Goal: Task Accomplishment & Management: Complete application form

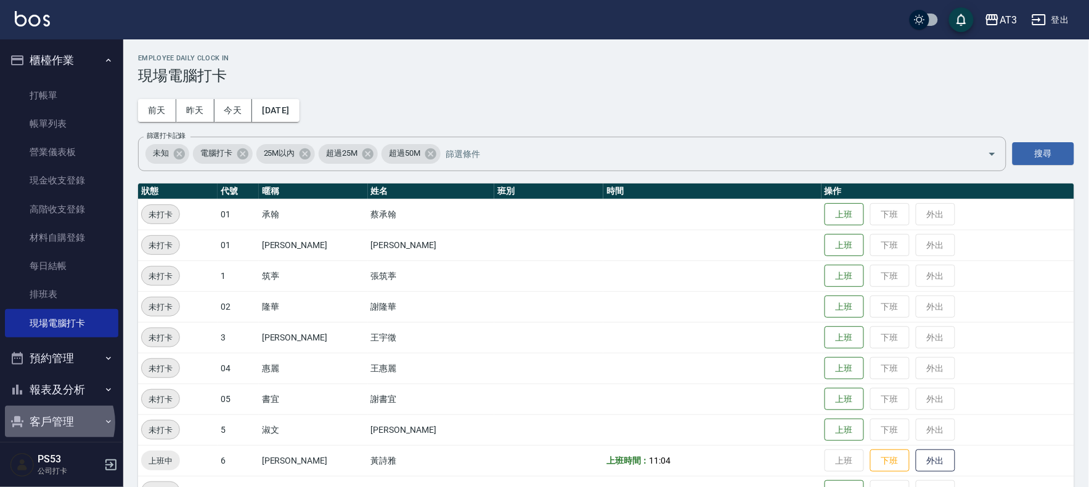
click at [54, 423] on button "客戶管理" at bounding box center [61, 422] width 113 height 32
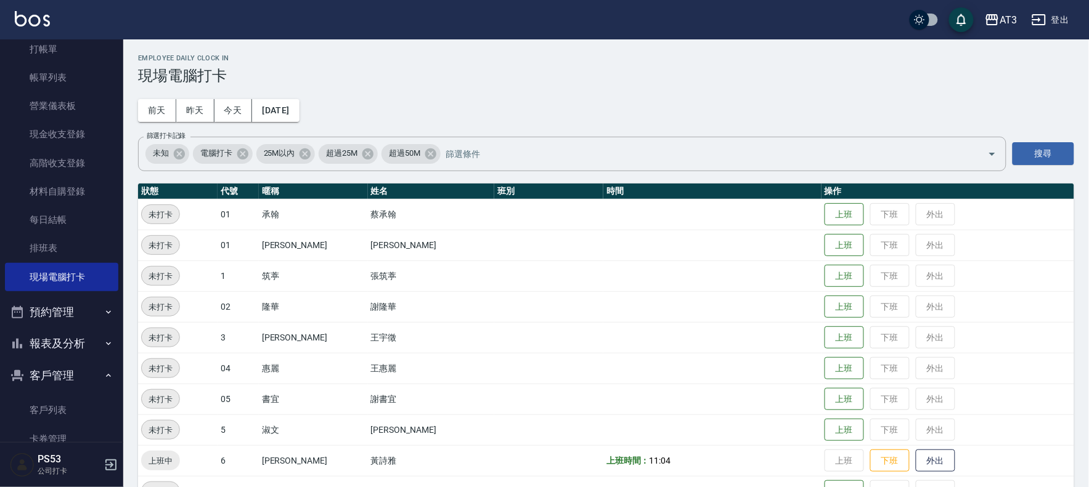
scroll to position [108, 0]
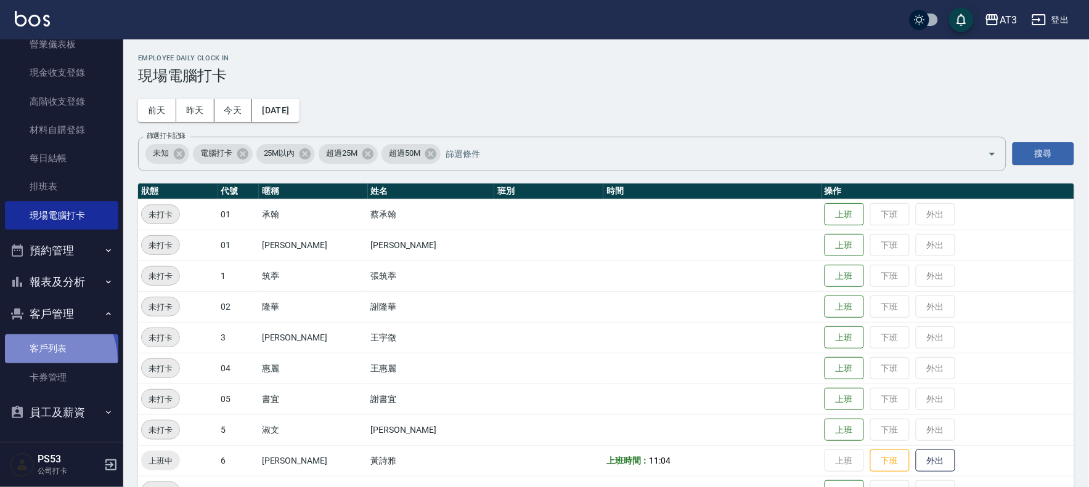
click at [39, 361] on link "客戶列表" at bounding box center [61, 349] width 113 height 28
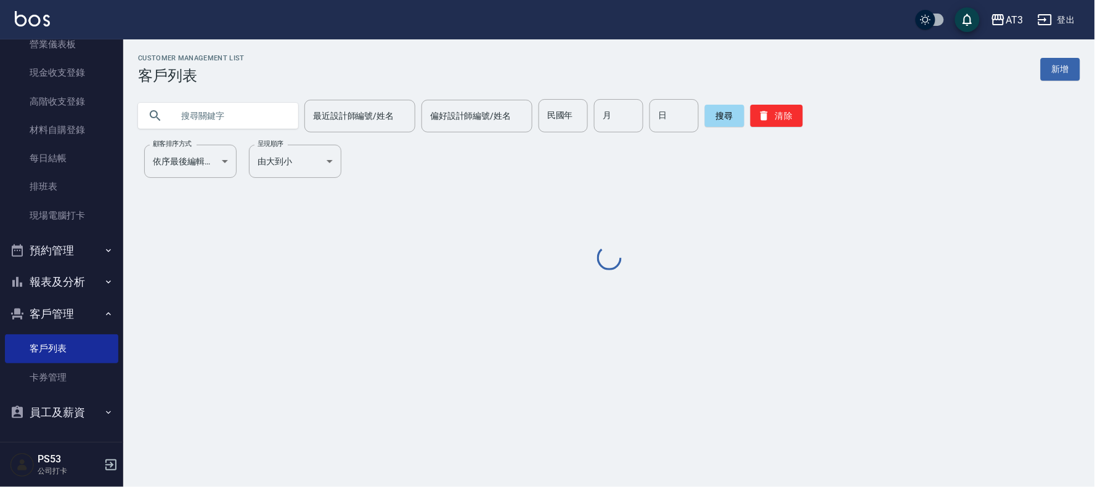
click at [279, 120] on input "text" at bounding box center [231, 115] width 116 height 33
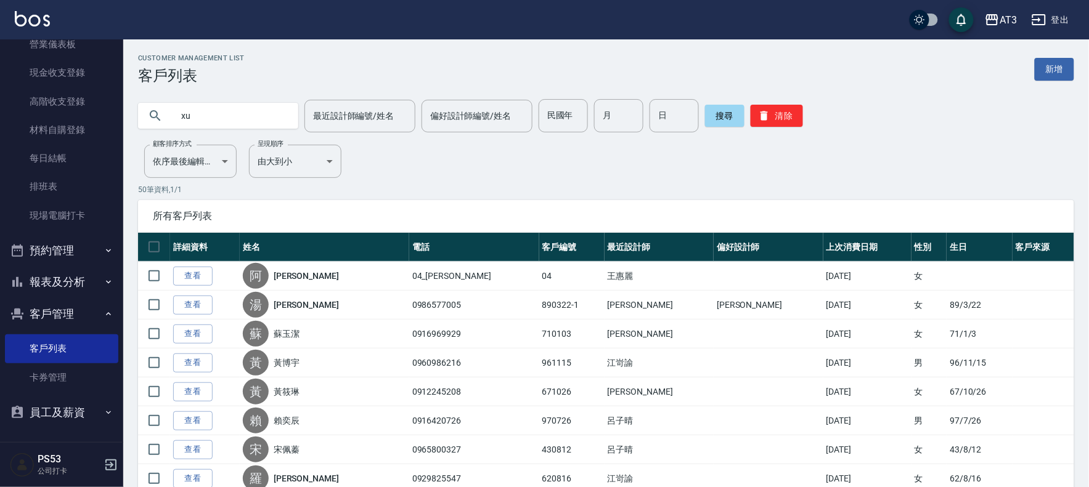
type input "x"
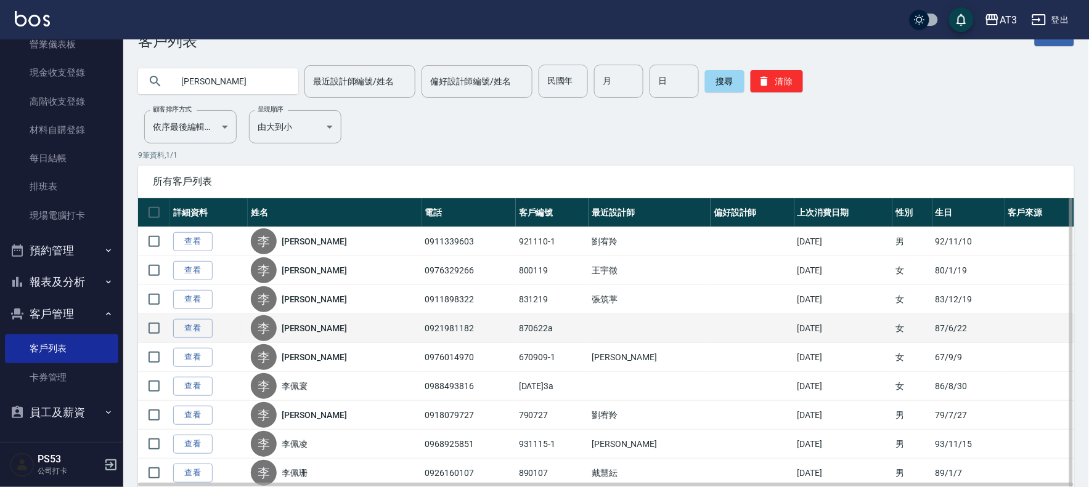
scroll to position [68, 0]
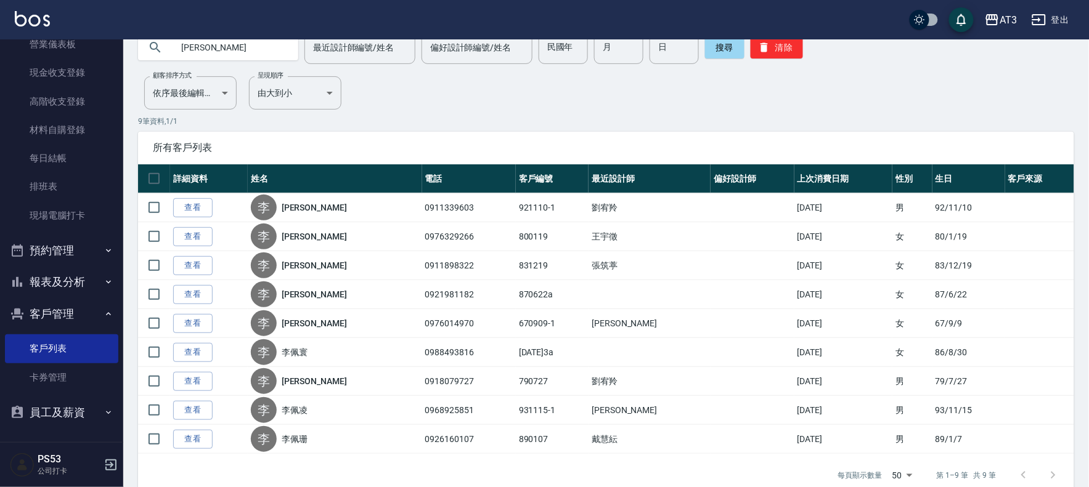
click at [249, 42] on input "[PERSON_NAME]" at bounding box center [231, 47] width 116 height 33
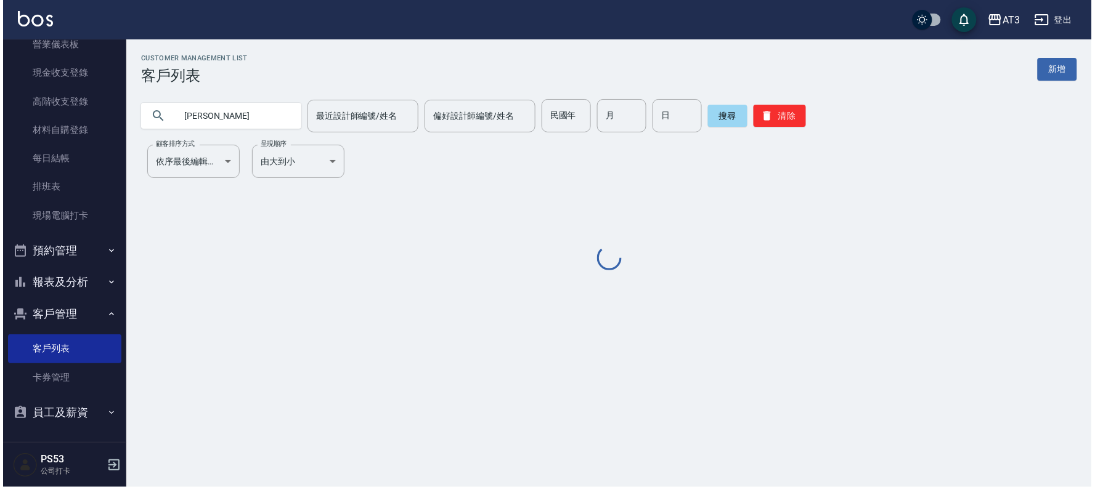
scroll to position [0, 0]
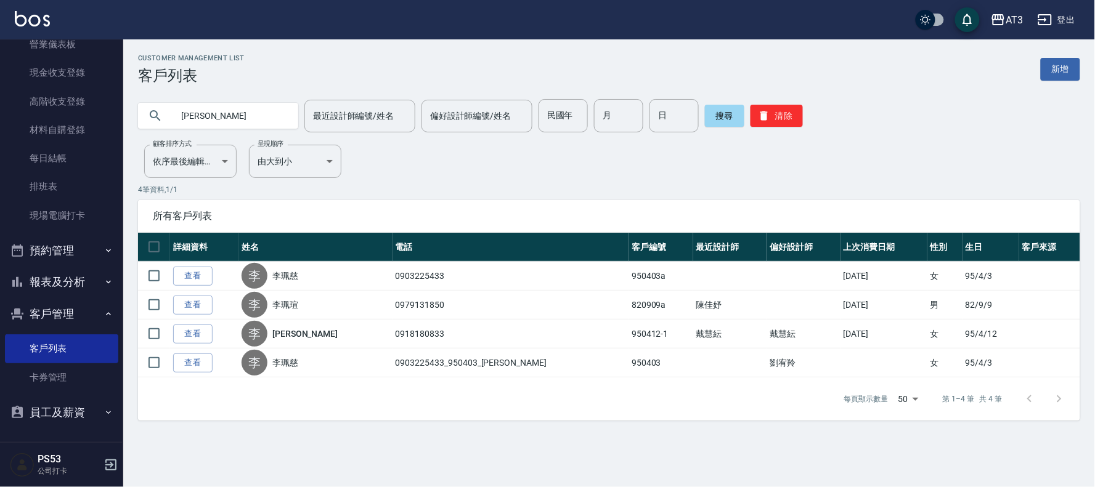
click at [213, 123] on input "[PERSON_NAME]" at bounding box center [231, 115] width 116 height 33
type input "李"
type input "0938339337"
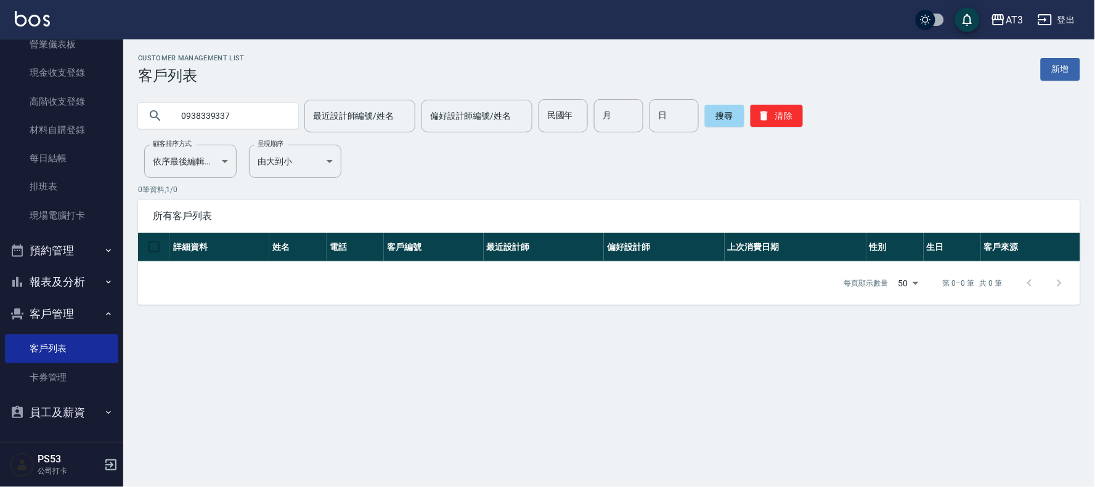
click at [59, 290] on button "報表及分析" at bounding box center [61, 282] width 113 height 32
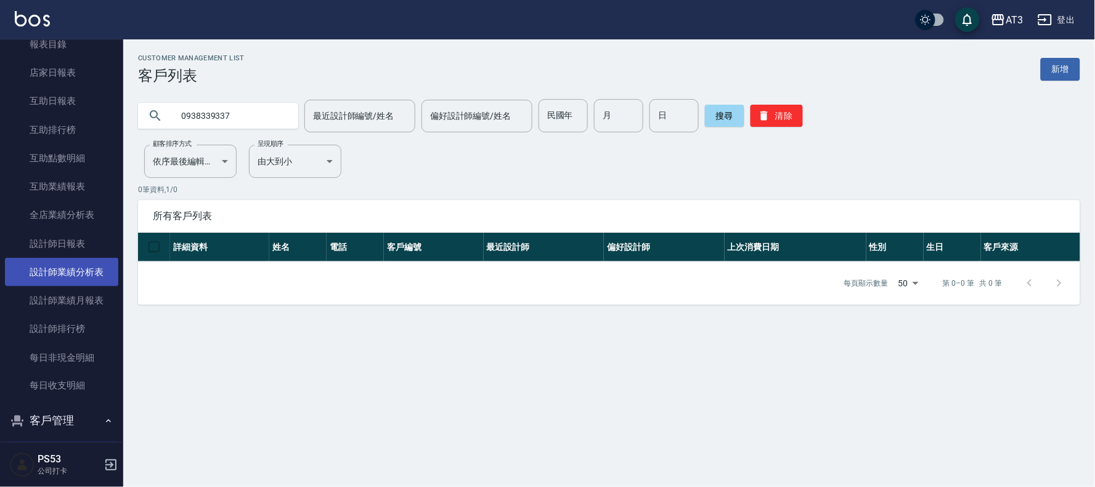
scroll to position [382, 0]
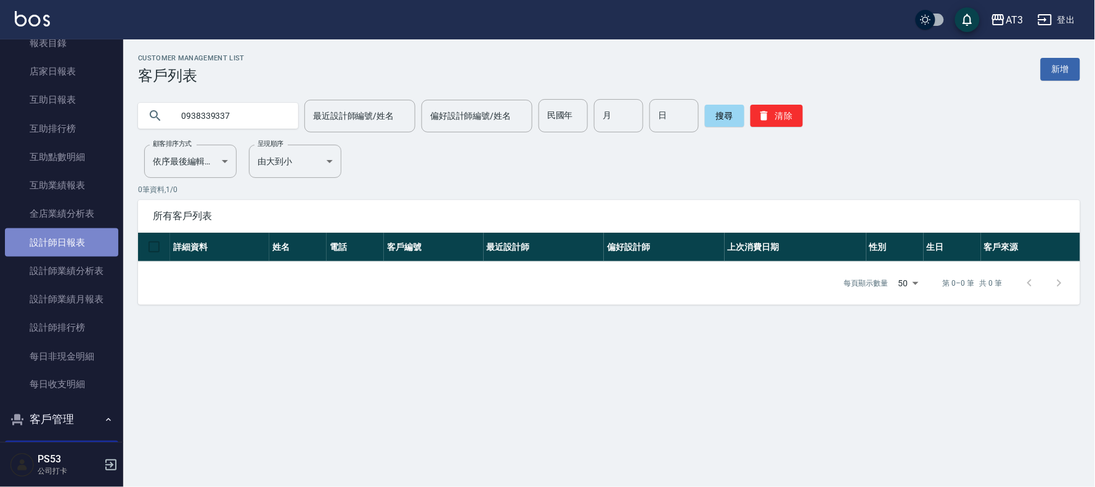
click at [68, 248] on link "設計師日報表" at bounding box center [61, 243] width 113 height 28
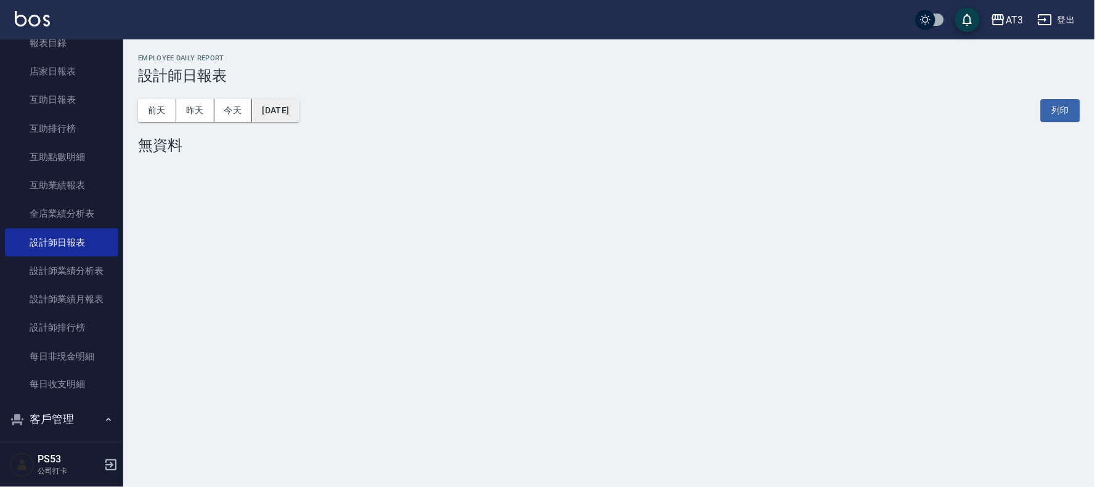
click at [282, 112] on button "[DATE]" at bounding box center [275, 110] width 47 height 23
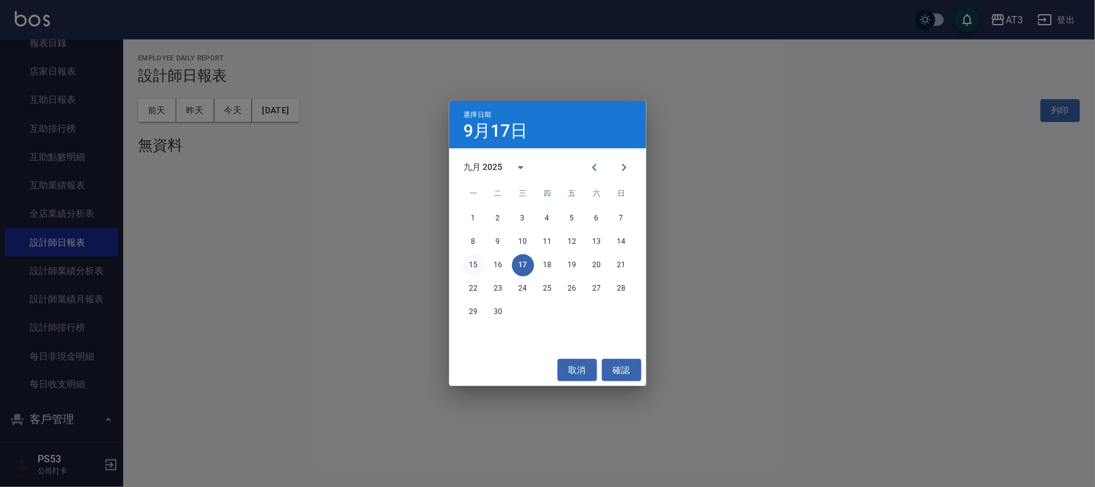
click at [473, 262] on button "15" at bounding box center [474, 265] width 22 height 22
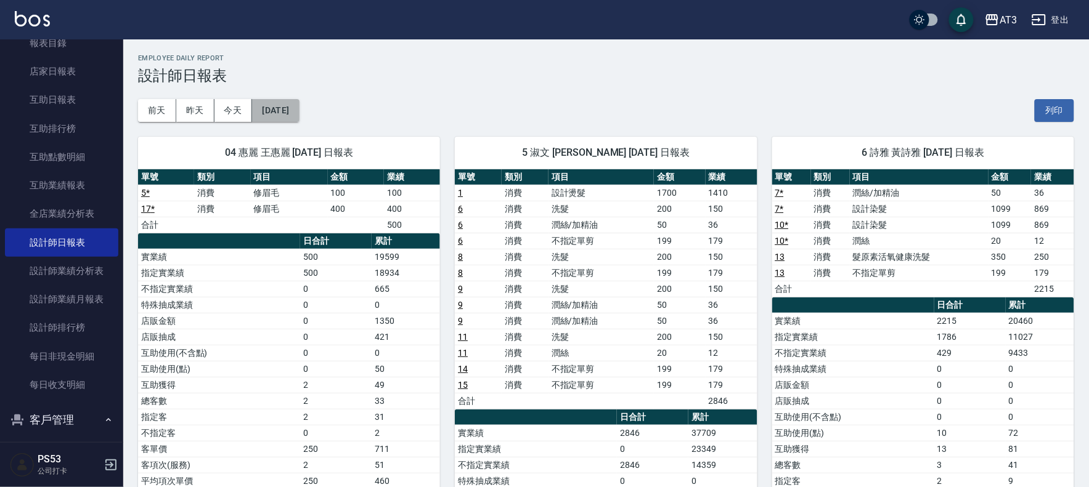
click at [299, 114] on button "[DATE]" at bounding box center [275, 110] width 47 height 23
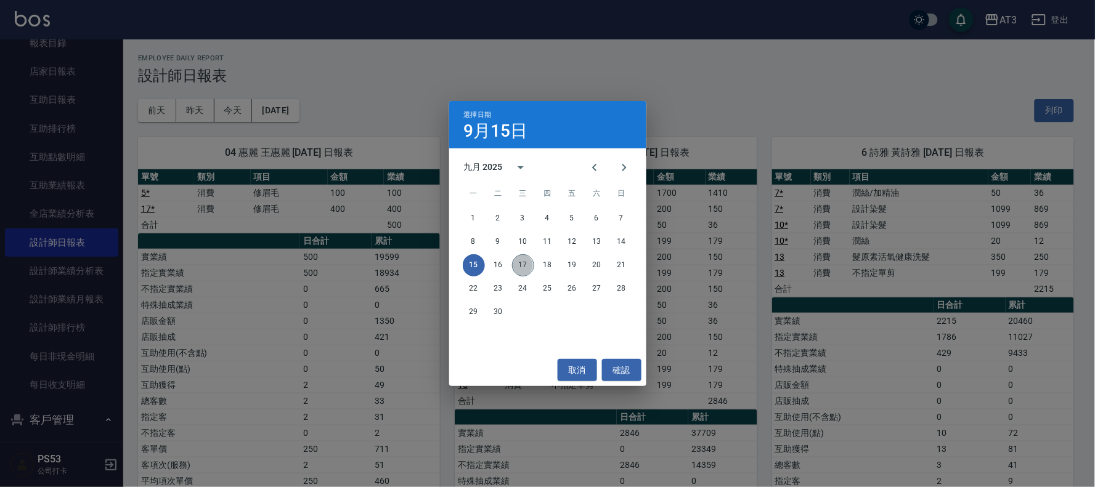
click at [522, 269] on button "17" at bounding box center [523, 265] width 22 height 22
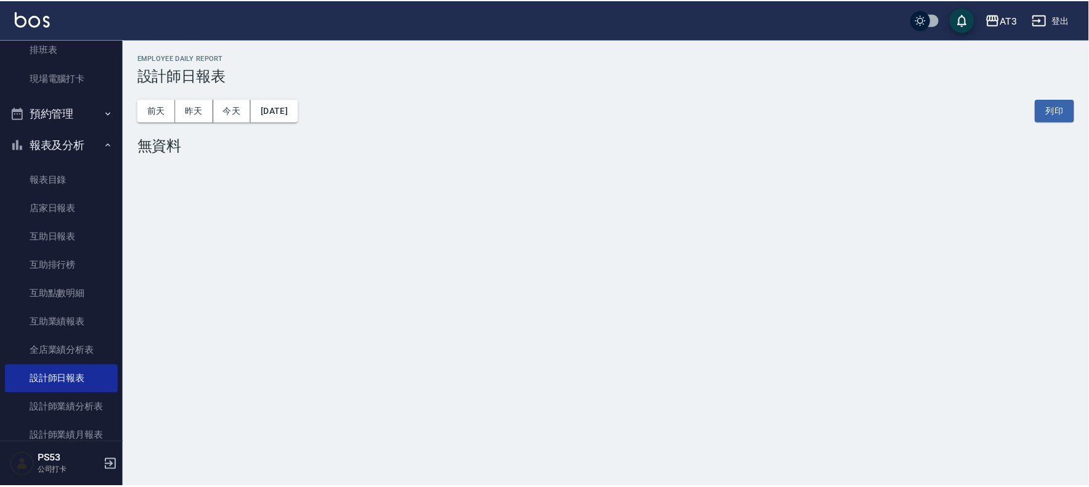
scroll to position [245, 0]
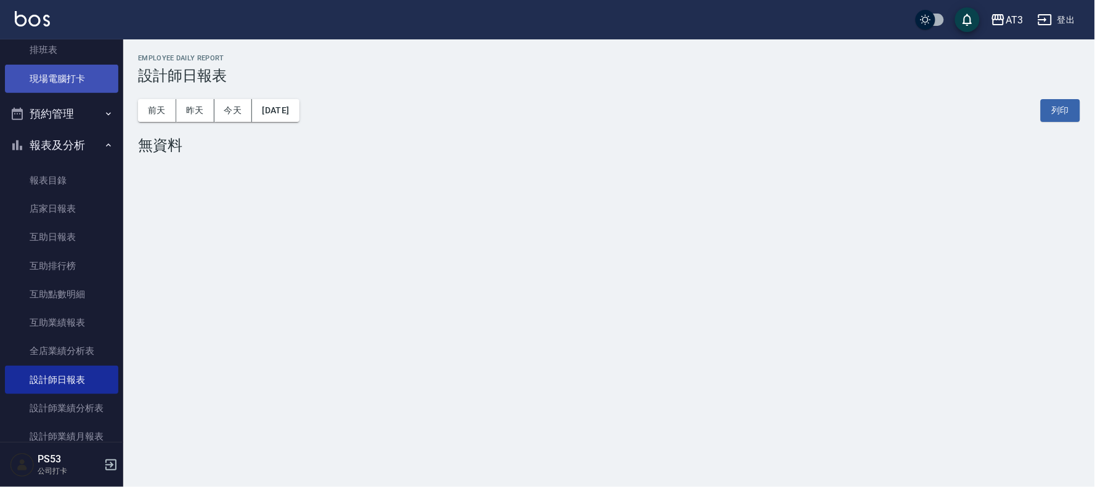
click at [42, 81] on link "現場電腦打卡" at bounding box center [61, 79] width 113 height 28
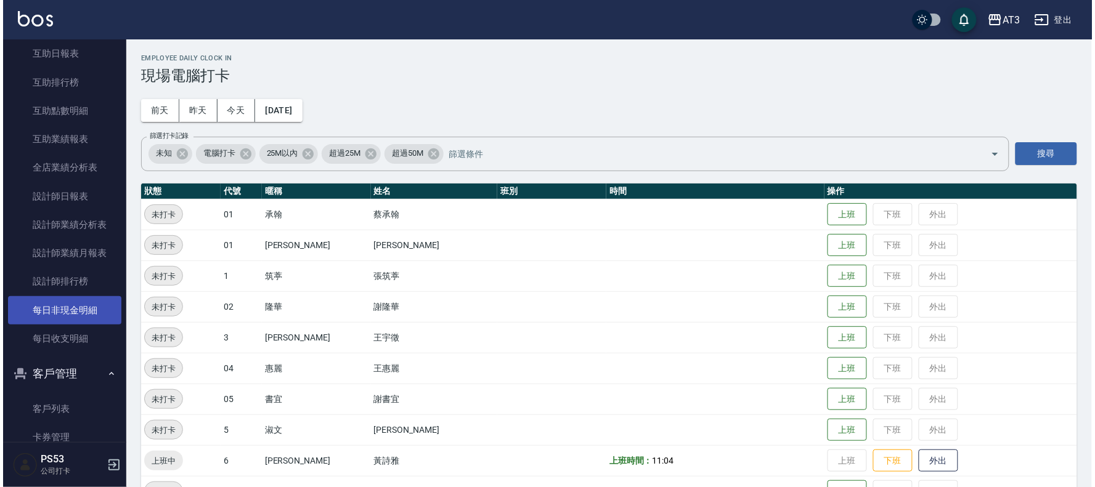
scroll to position [283, 0]
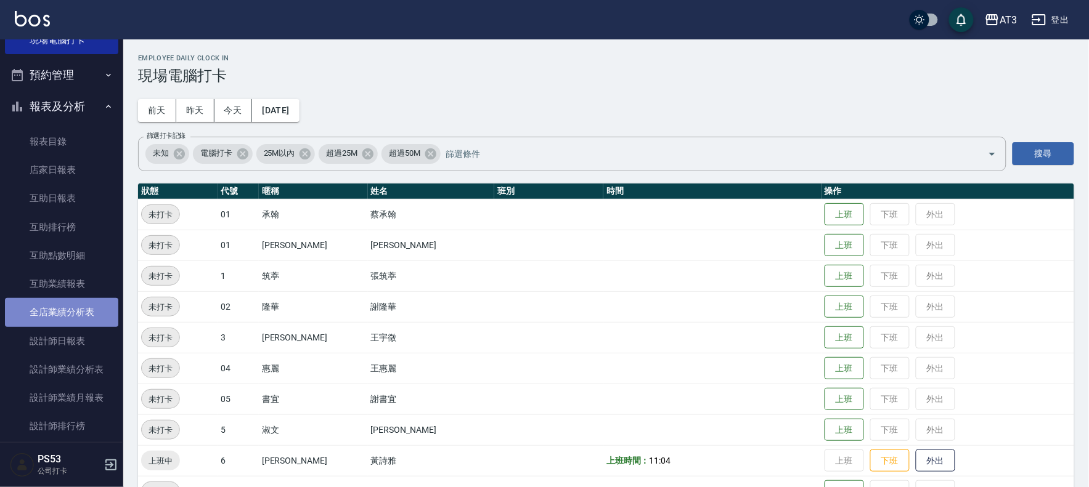
click at [72, 316] on link "全店業績分析表" at bounding box center [61, 312] width 113 height 28
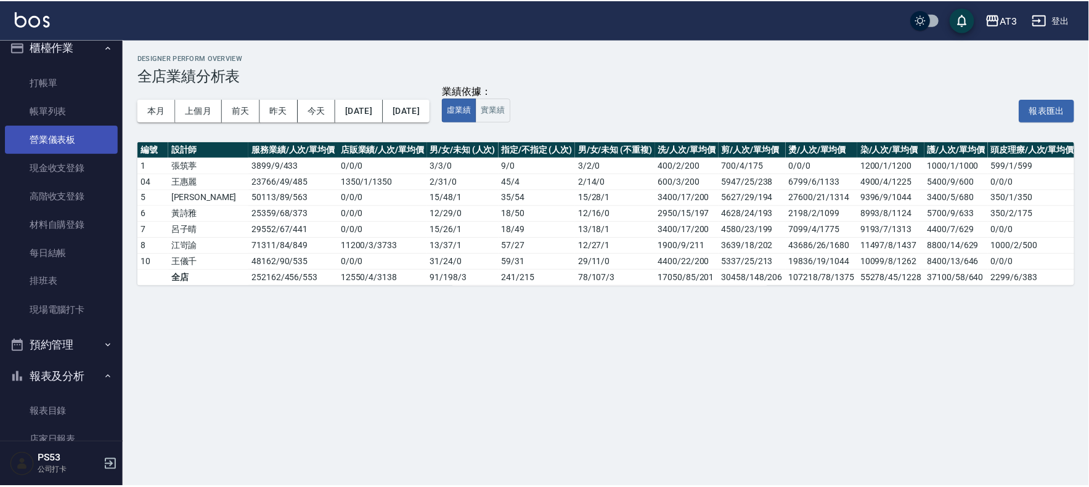
scroll to position [9, 0]
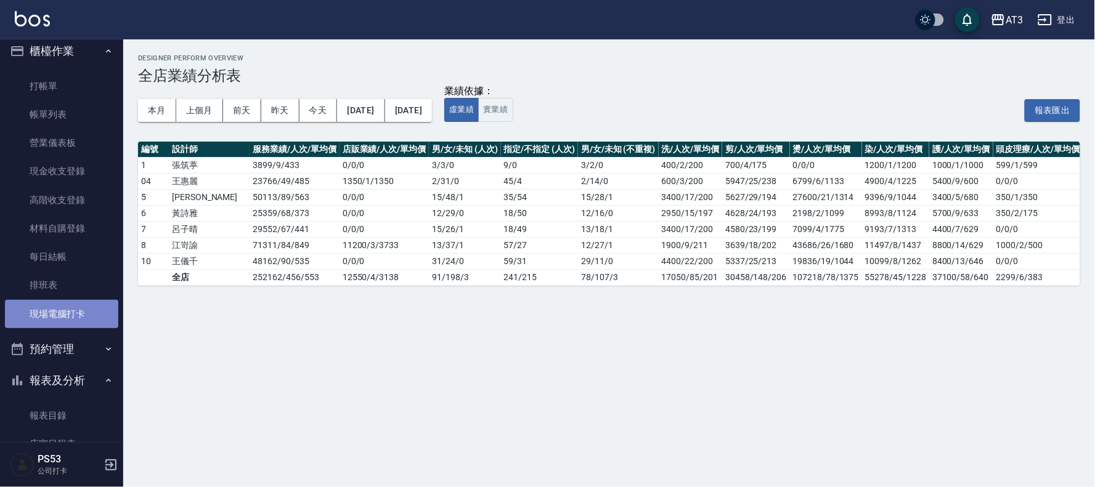
click at [70, 302] on link "現場電腦打卡" at bounding box center [61, 314] width 113 height 28
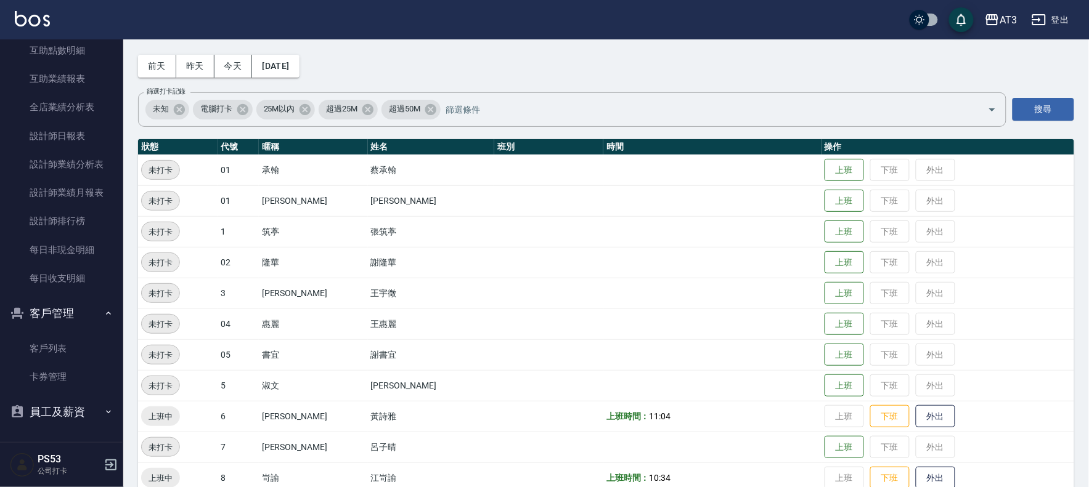
scroll to position [68, 0]
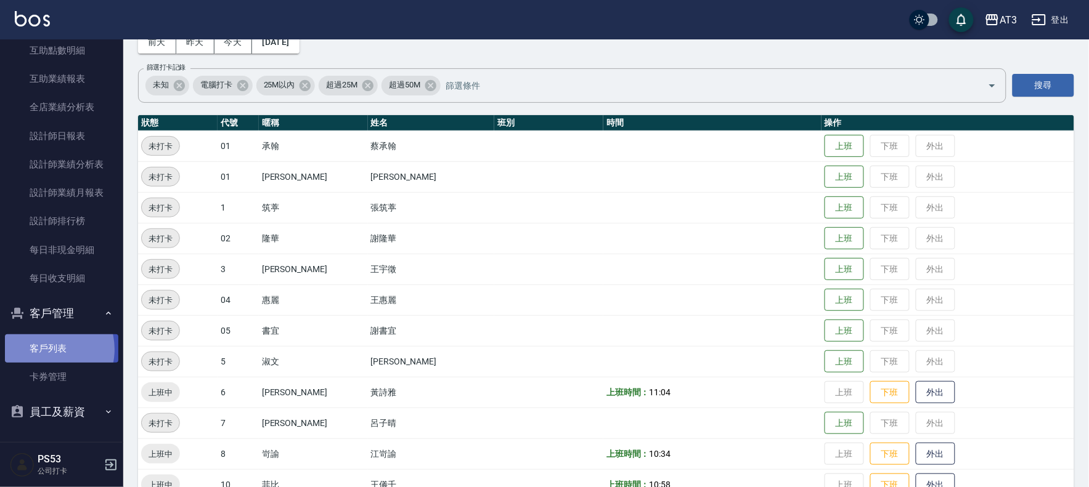
click at [44, 349] on link "客戶列表" at bounding box center [61, 349] width 113 height 28
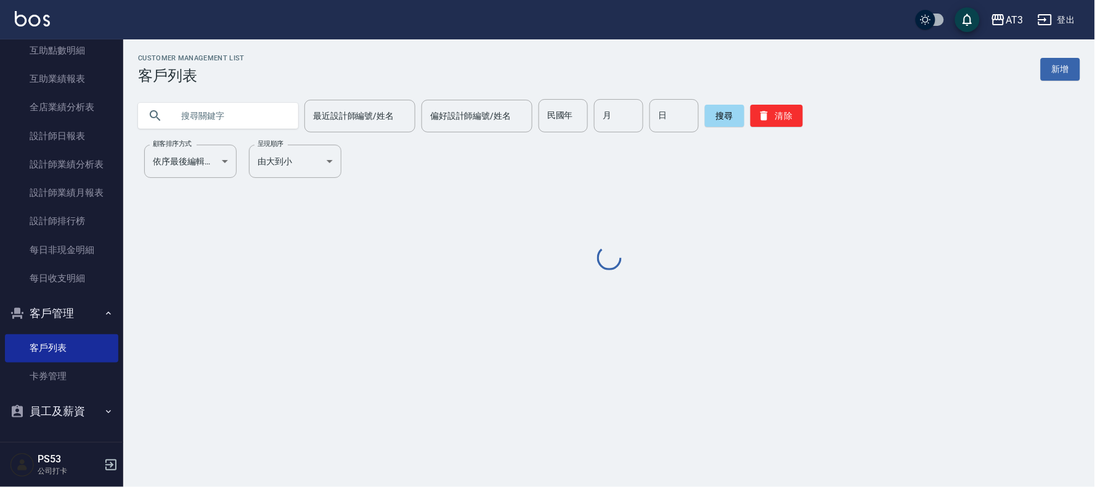
click at [280, 119] on input "text" at bounding box center [231, 115] width 116 height 33
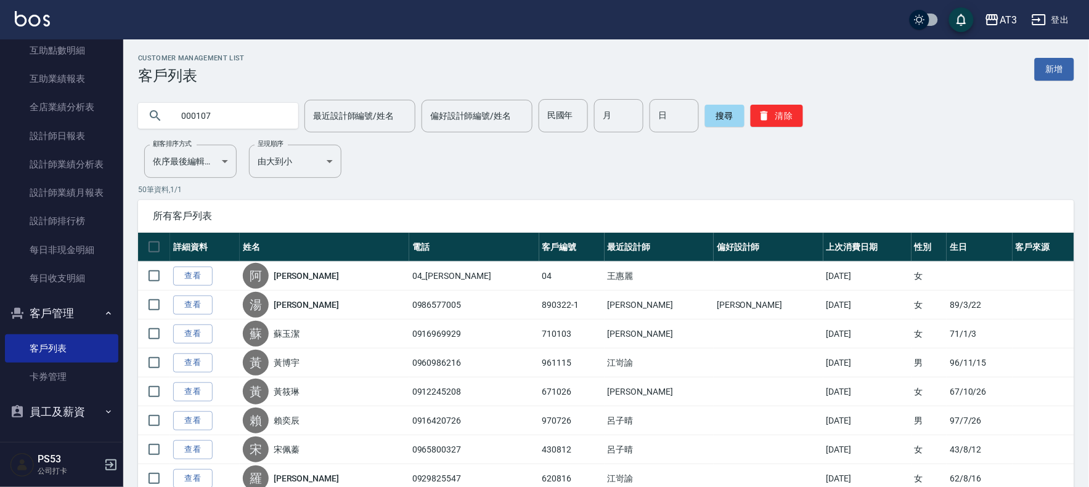
type input "000107"
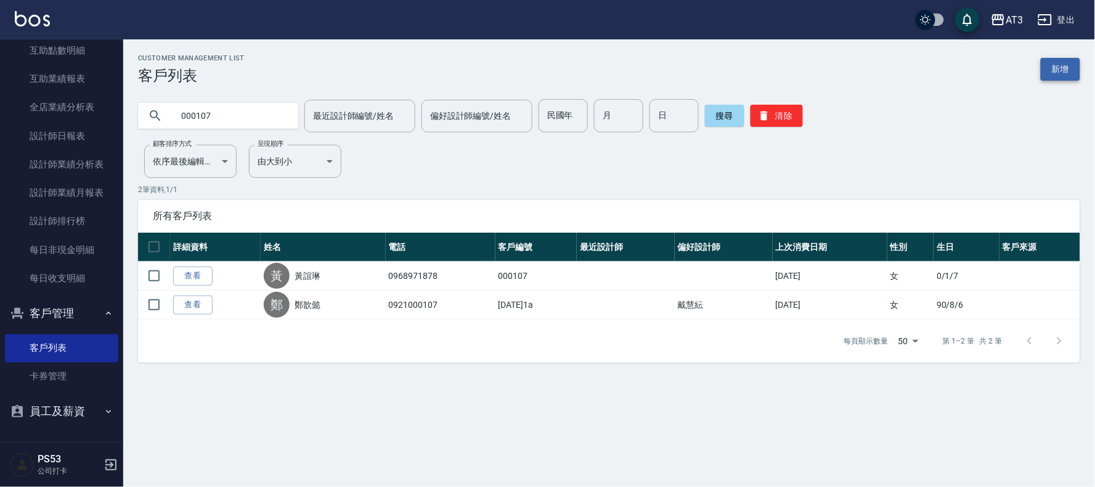
click at [1051, 69] on link "新增" at bounding box center [1060, 69] width 39 height 23
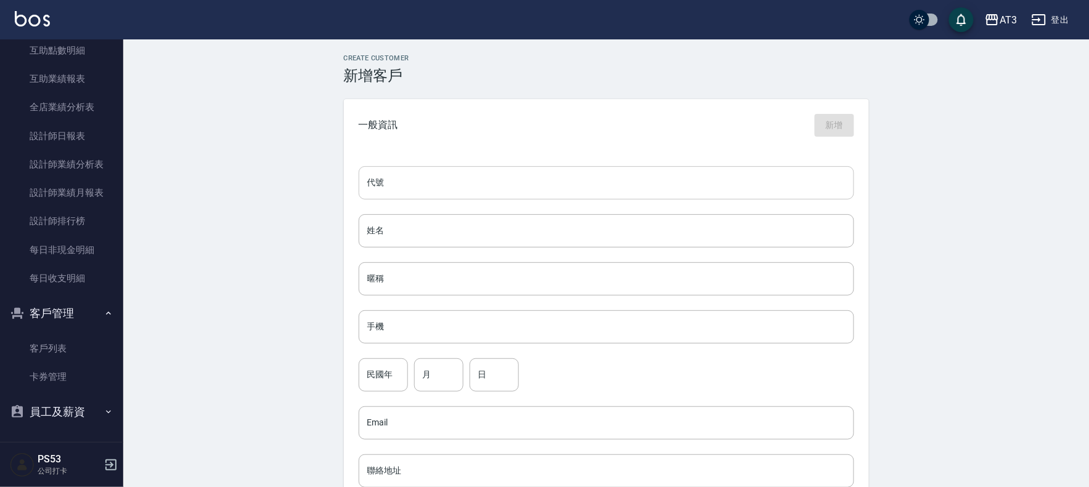
click at [386, 181] on input "代號" at bounding box center [606, 182] width 495 height 33
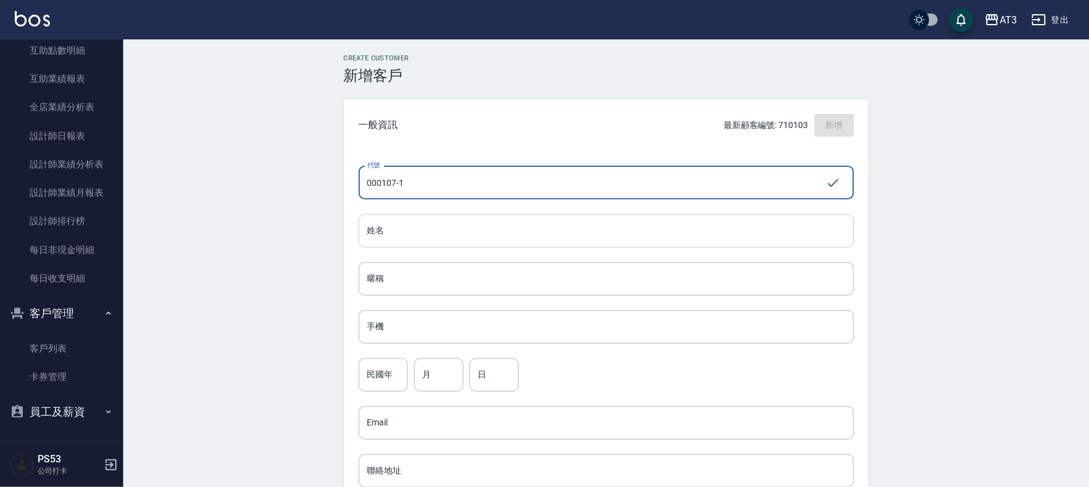
type input "000107-1"
click at [409, 225] on input "姓名" at bounding box center [606, 230] width 495 height 33
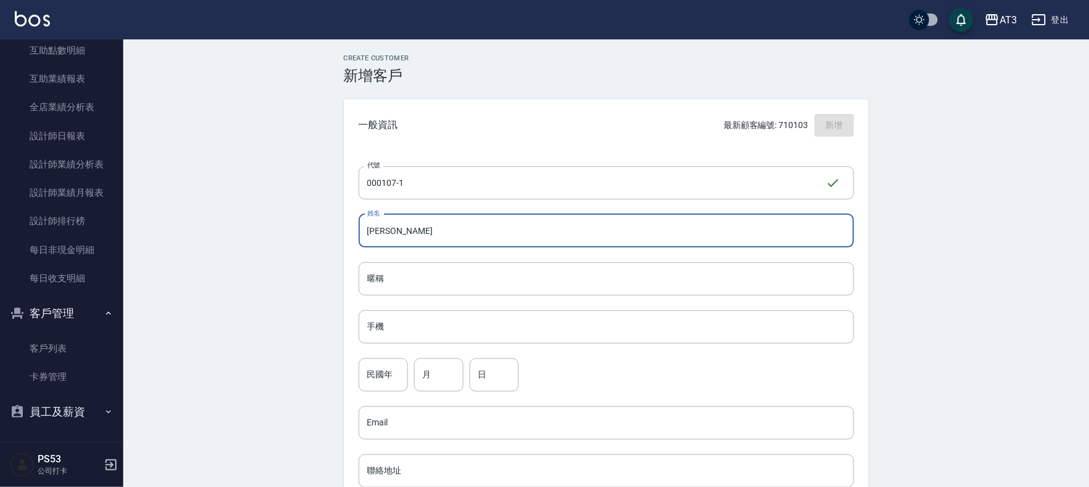
type input "[PERSON_NAME]"
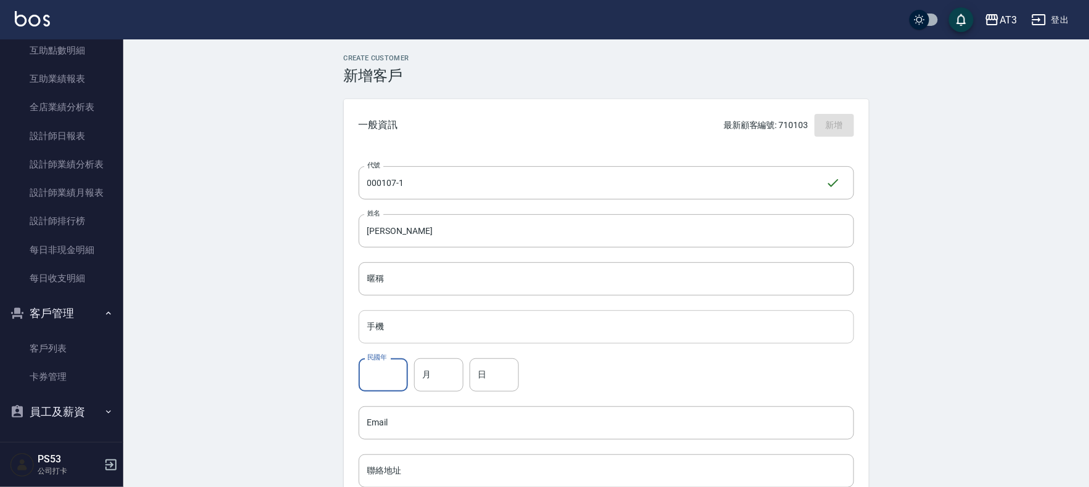
click at [407, 322] on input "手機" at bounding box center [606, 327] width 495 height 33
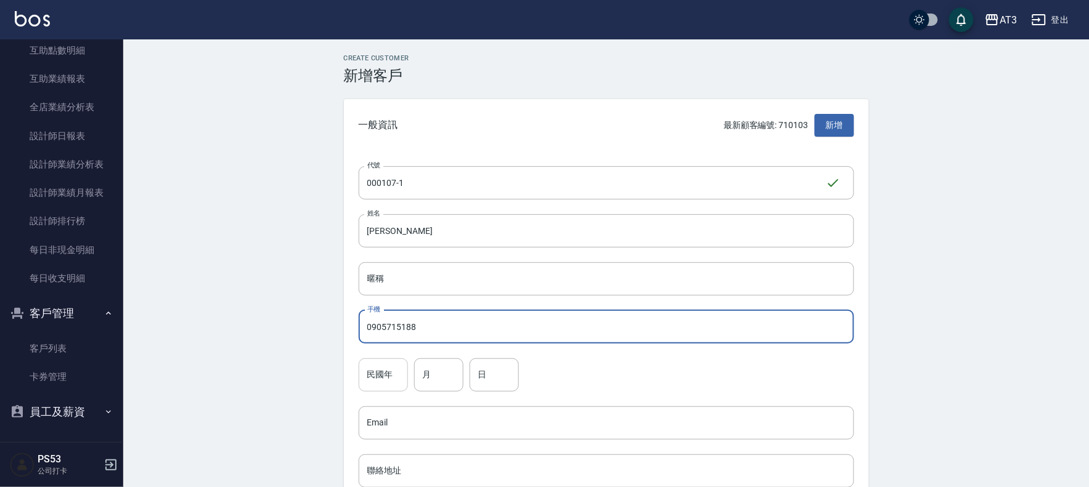
type input "0905715188"
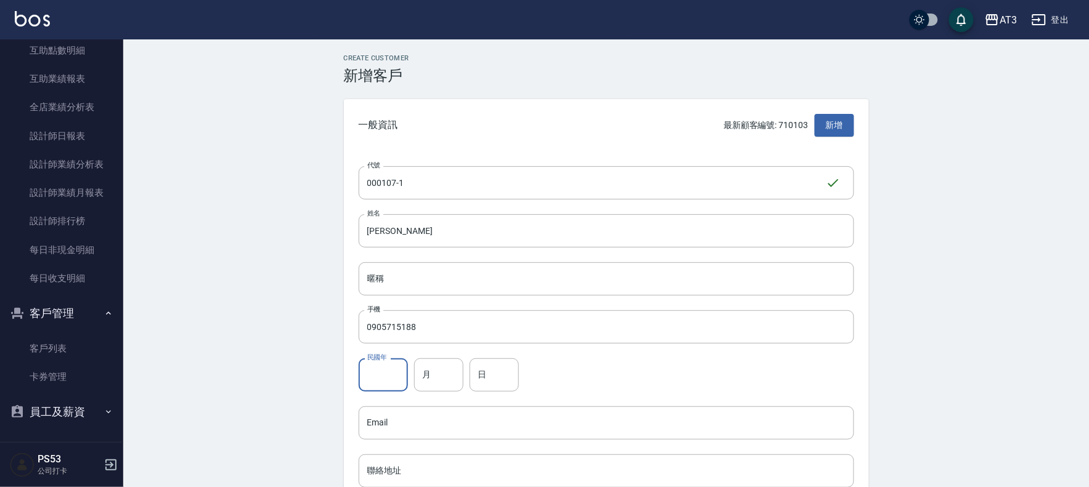
click at [396, 367] on input "民國年" at bounding box center [383, 375] width 49 height 33
type input "00"
type input "01"
type input "07"
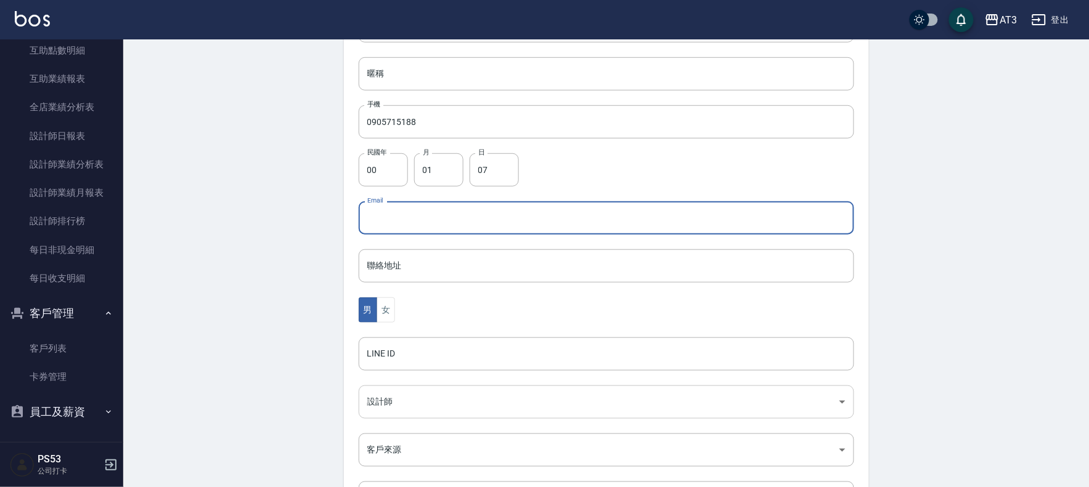
scroll to position [274, 0]
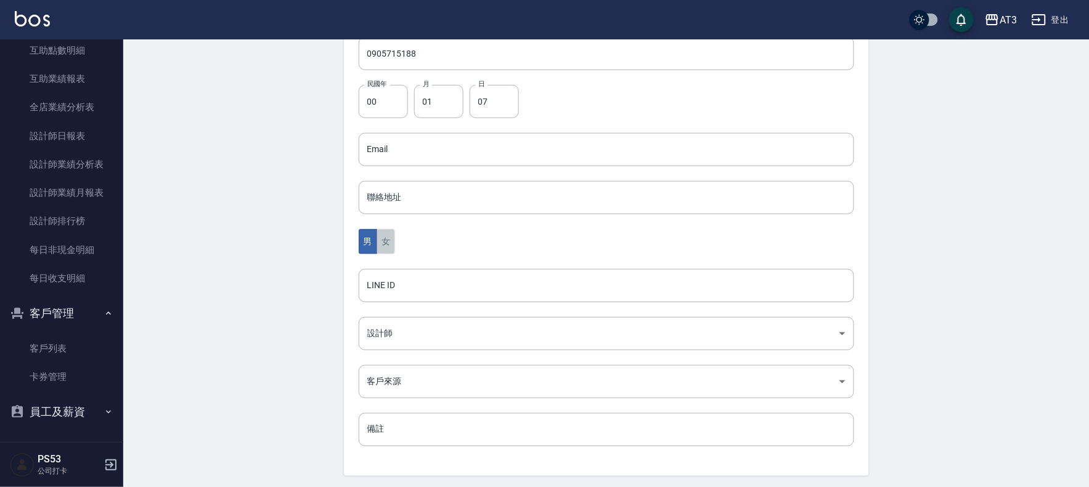
click at [386, 240] on button "女" at bounding box center [385, 241] width 18 height 25
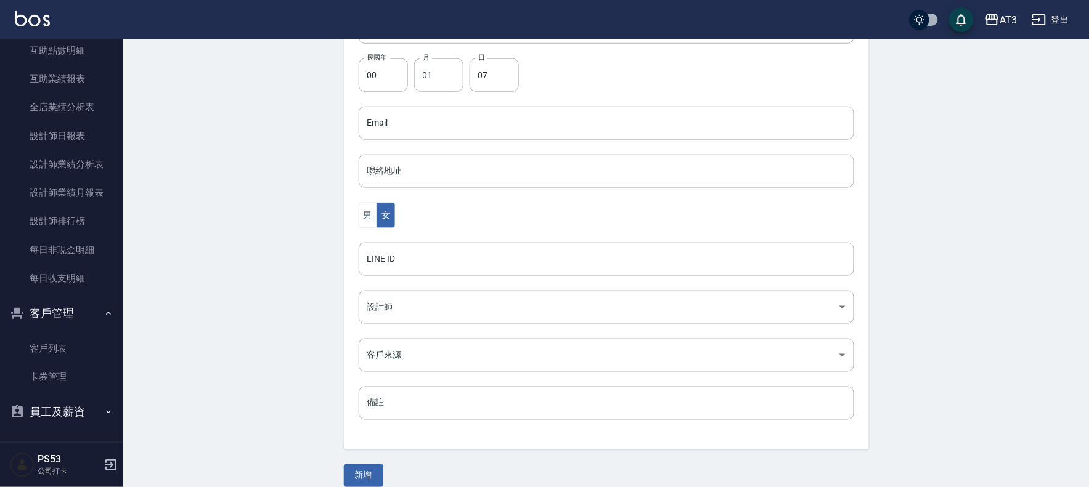
scroll to position [315, 0]
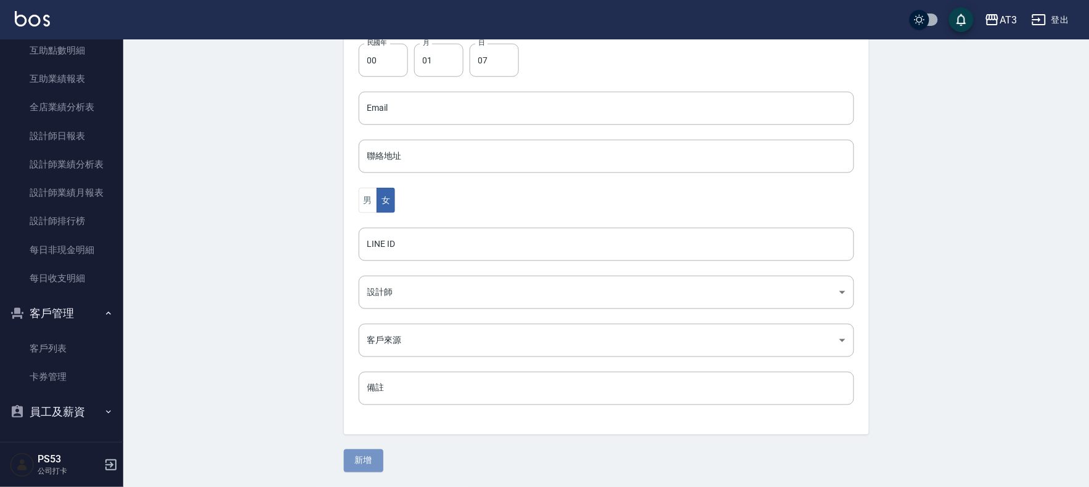
click at [378, 457] on button "新增" at bounding box center [363, 461] width 39 height 23
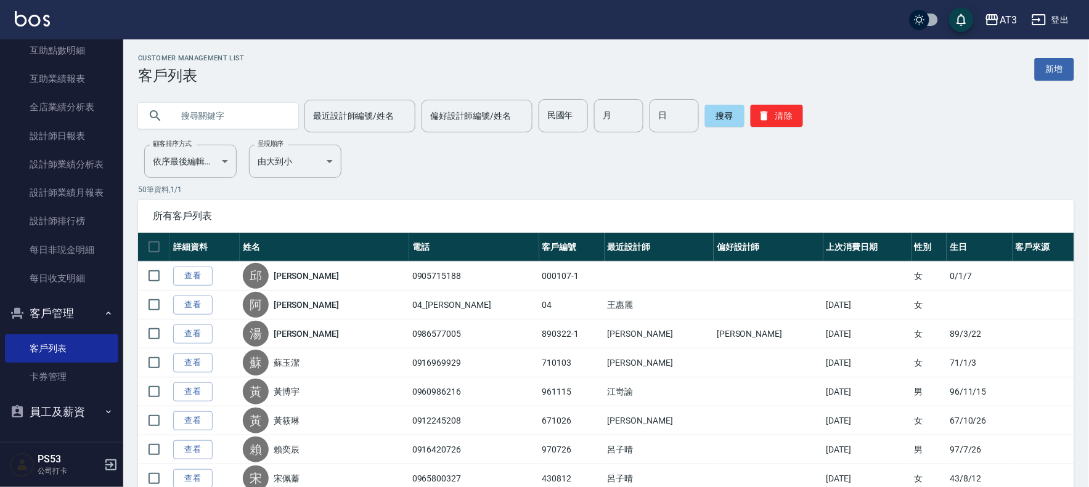
click at [222, 118] on input "text" at bounding box center [231, 115] width 116 height 33
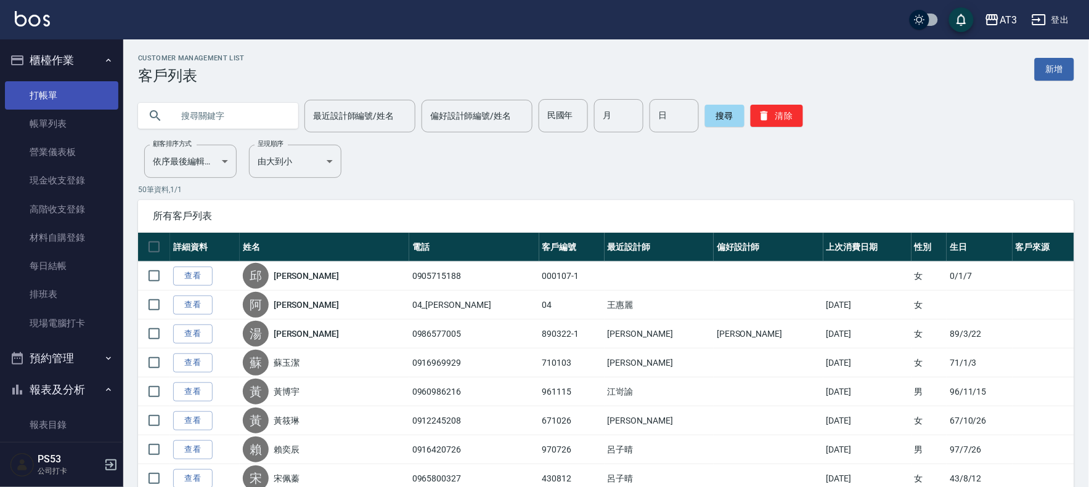
click at [64, 85] on link "打帳單" at bounding box center [61, 95] width 113 height 28
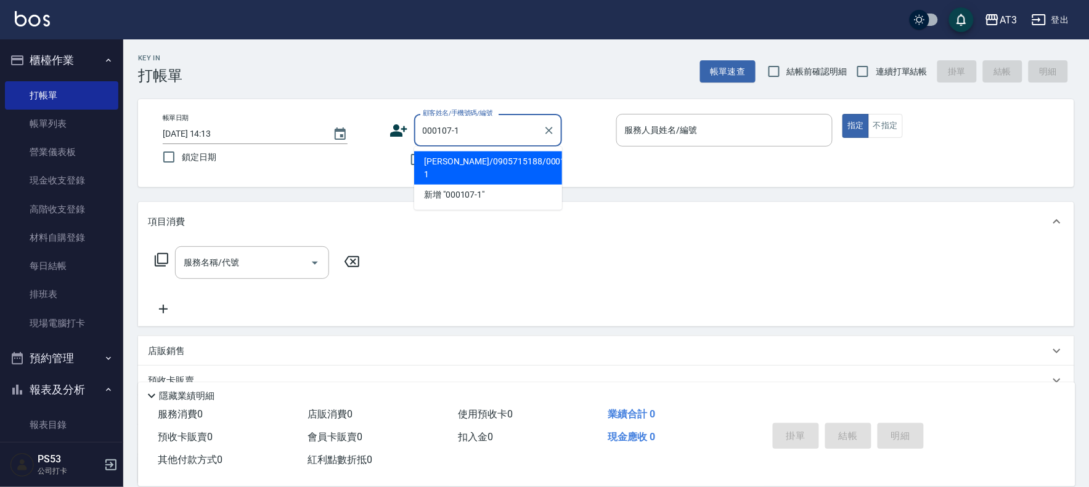
type input "[PERSON_NAME]/0905715188/000107-1"
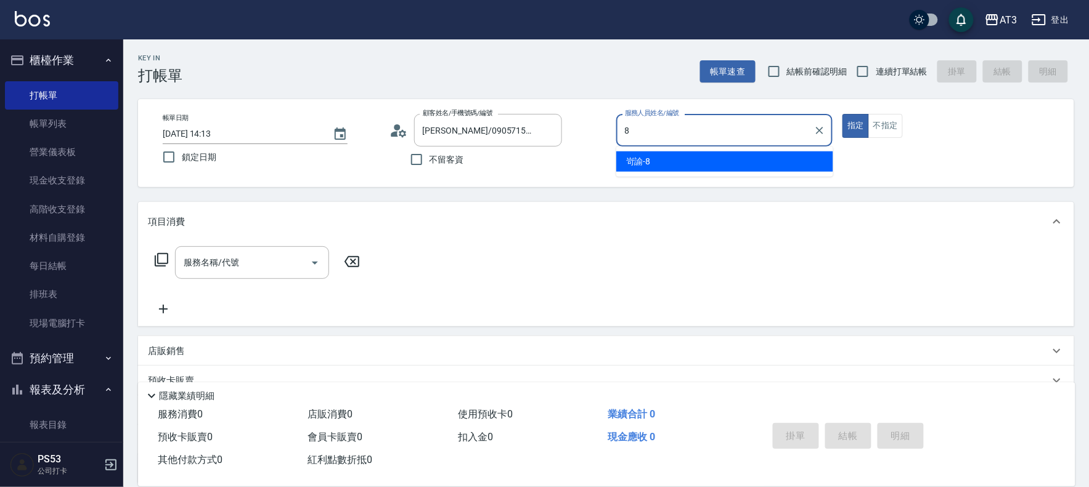
type input "8"
type button "true"
type input "岢諭-8"
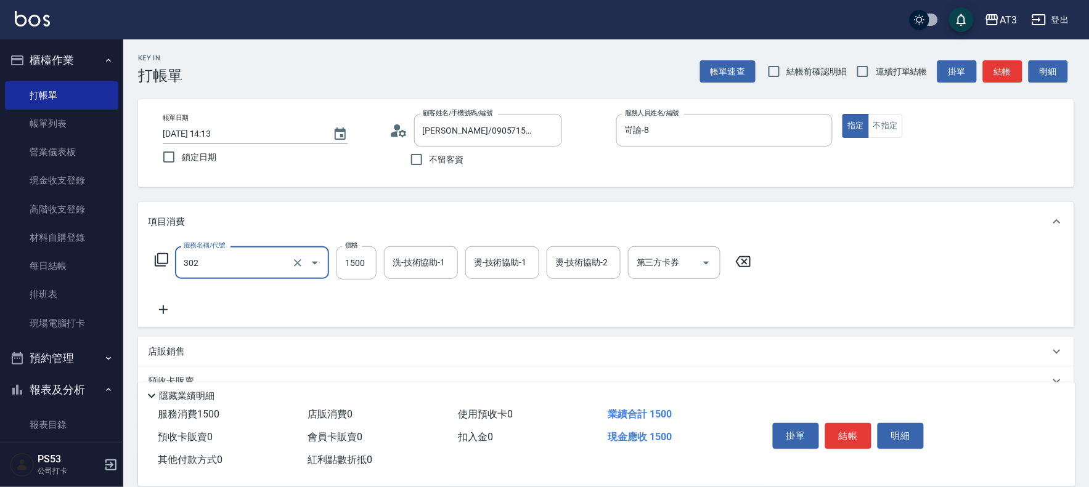
type input "設計燙髮(302)"
type input "3000"
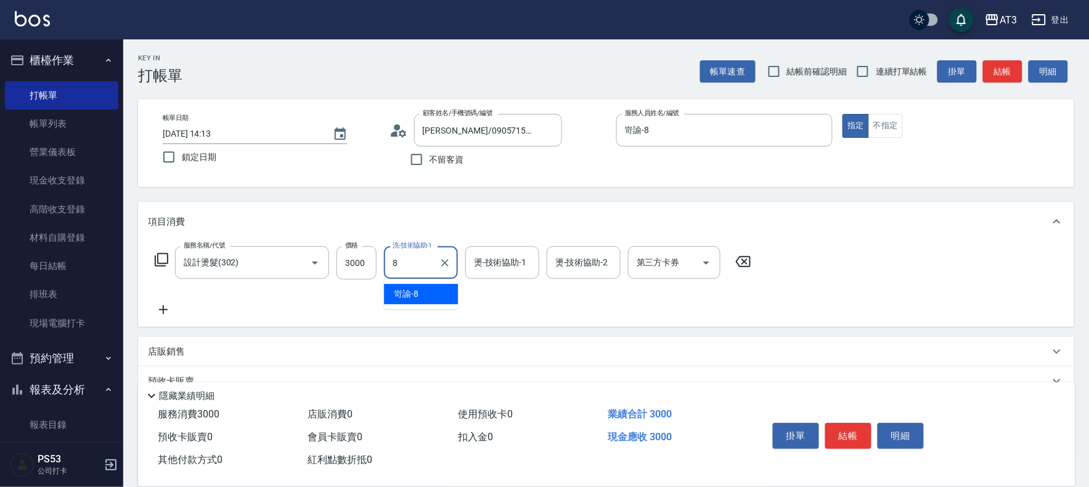
type input "岢諭-8"
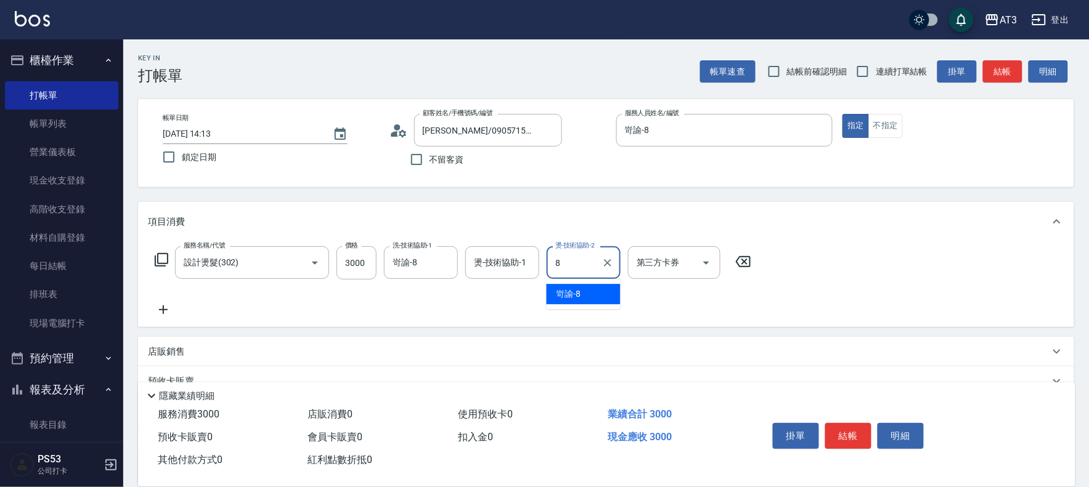
type input "岢諭-8"
